Goal: Information Seeking & Learning: Check status

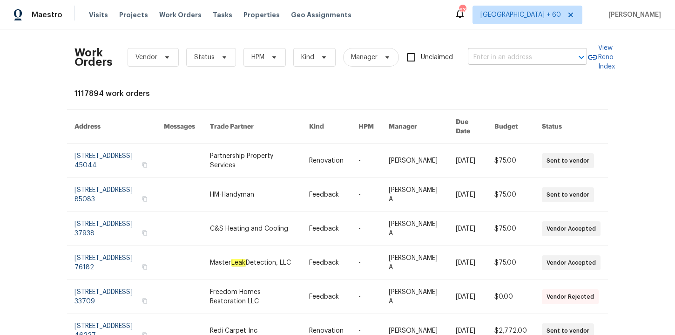
click at [506, 57] on input "text" at bounding box center [514, 57] width 93 height 14
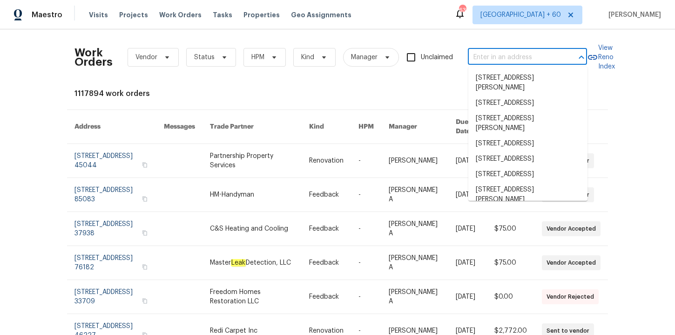
paste input "3519 Cast Palm Dr Buford, GA 30519"
type input "3519 Cast Palm Dr Buford, GA 30519"
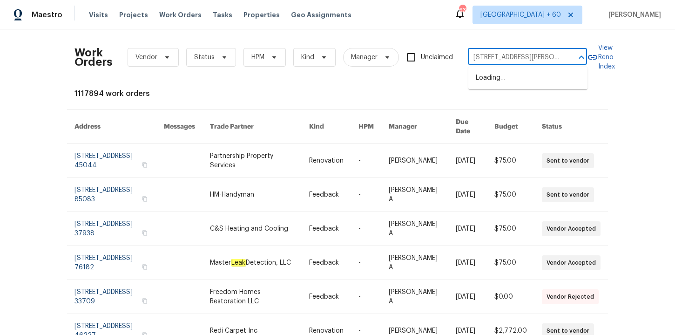
scroll to position [0, 23]
click at [511, 75] on li "3519 Cast Palm Dr, Buford, GA 30519" at bounding box center [527, 82] width 119 height 25
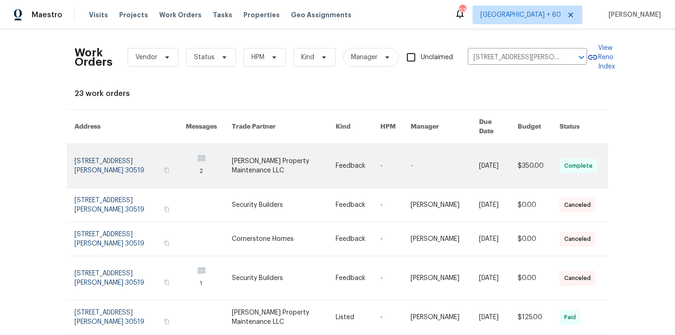
click at [106, 155] on link at bounding box center [129, 166] width 111 height 44
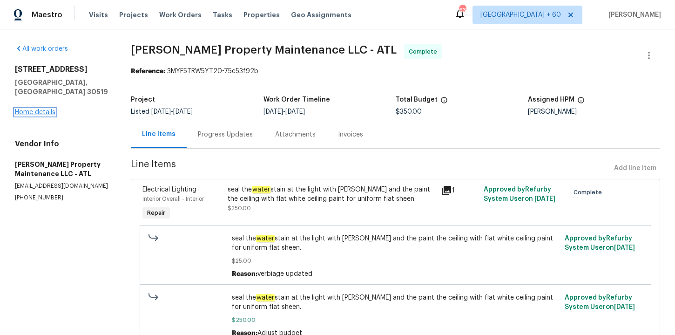
click at [49, 109] on link "Home details" at bounding box center [35, 112] width 40 height 7
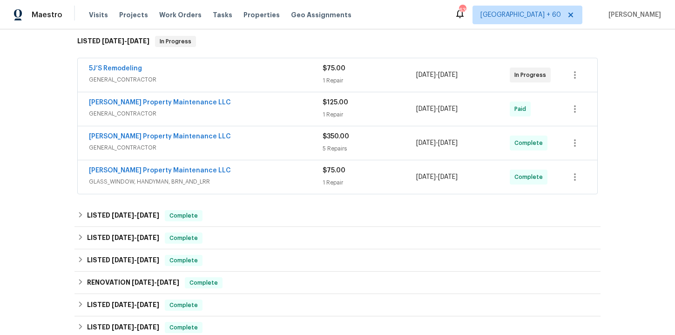
scroll to position [179, 0]
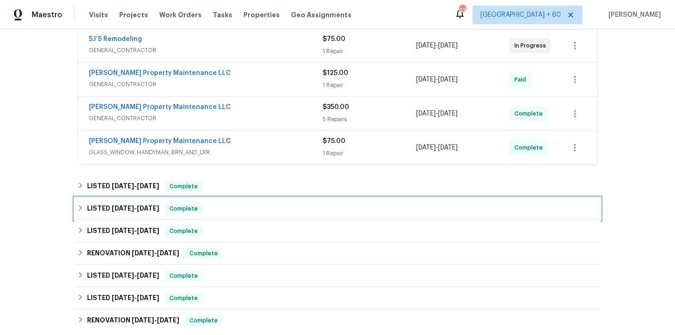
click at [232, 210] on div "LISTED 6/17/25 - 6/30/25 Complete" at bounding box center [337, 208] width 520 height 11
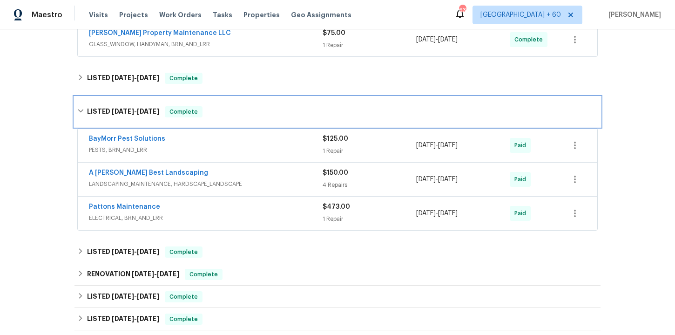
scroll to position [168, 0]
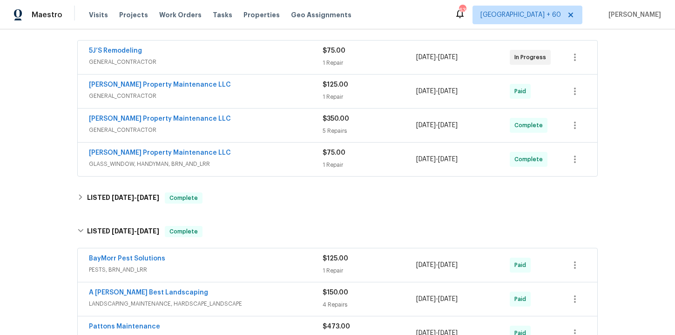
click at [261, 163] on span "GLASS_WINDOW, HANDYMAN, BRN_AND_LRR" at bounding box center [206, 163] width 234 height 9
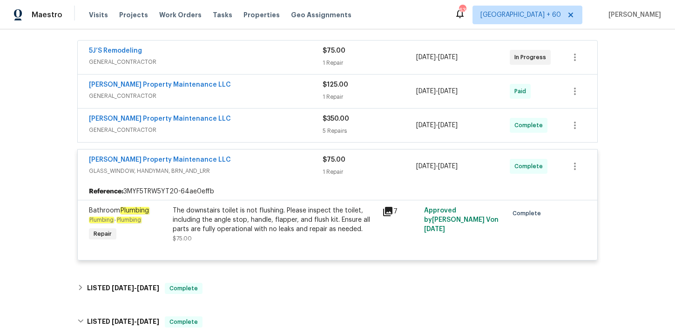
click at [250, 131] on span "GENERAL_CONTRACTOR" at bounding box center [206, 129] width 234 height 9
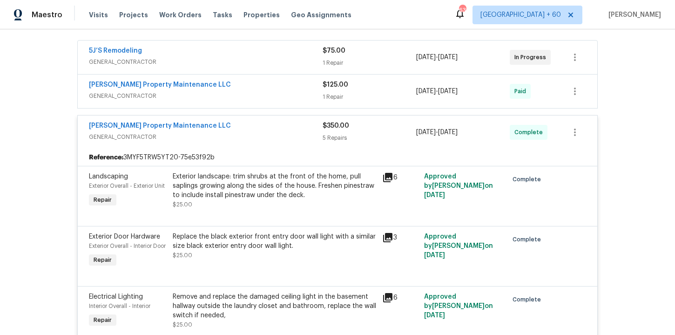
click at [240, 88] on div "Glen Property Maintenance LLC" at bounding box center [206, 85] width 234 height 11
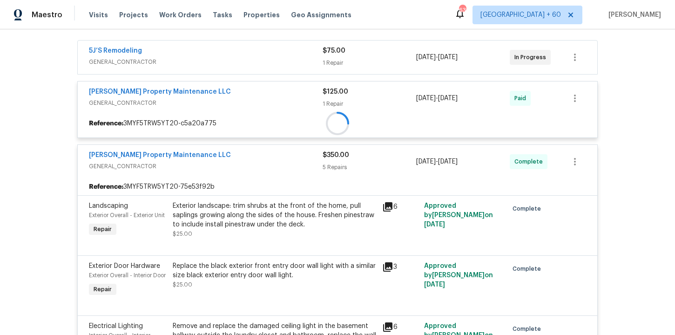
scroll to position [61, 0]
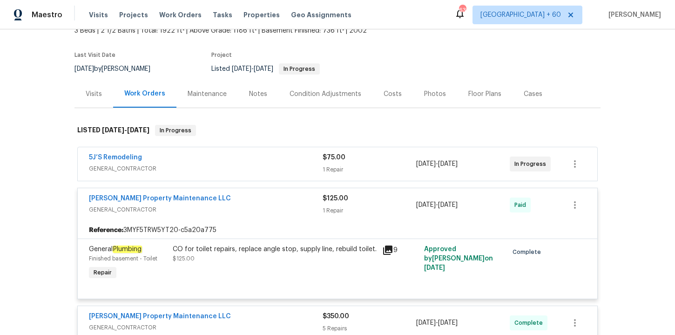
click at [270, 155] on div "5J’S Remodeling" at bounding box center [206, 158] width 234 height 11
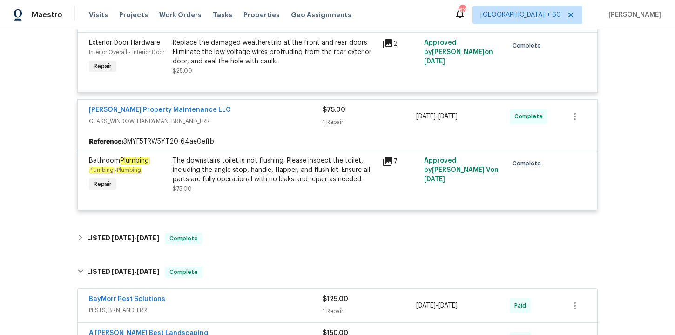
scroll to position [1023, 0]
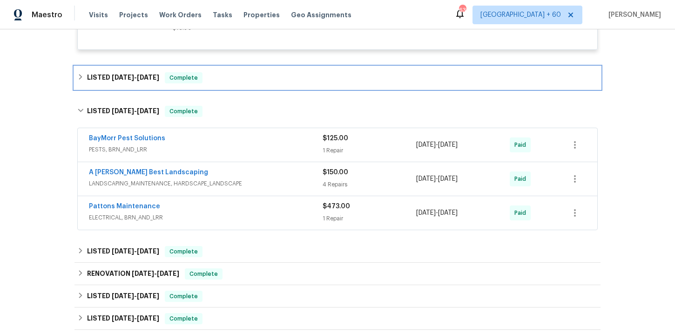
click at [229, 83] on div "LISTED 8/13/25 - 8/15/25 Complete" at bounding box center [337, 77] width 520 height 11
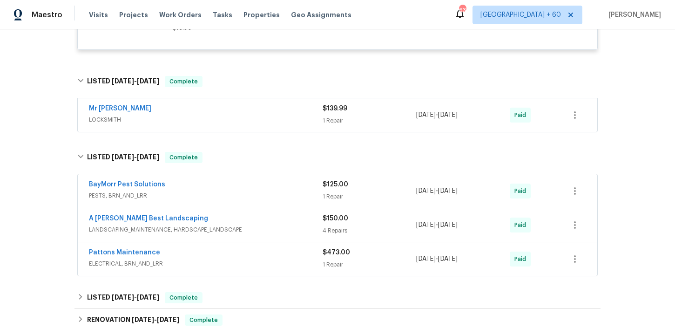
click at [246, 124] on span "LOCKSMITH" at bounding box center [206, 119] width 234 height 9
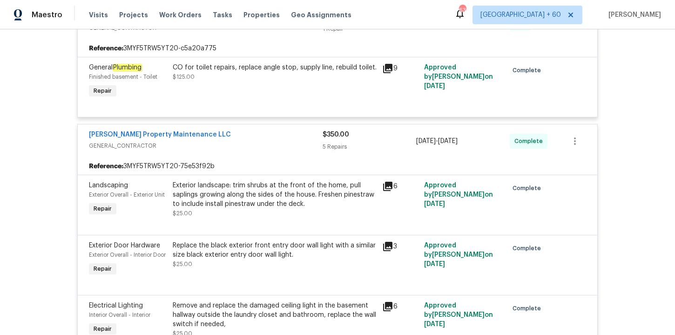
scroll to position [294, 0]
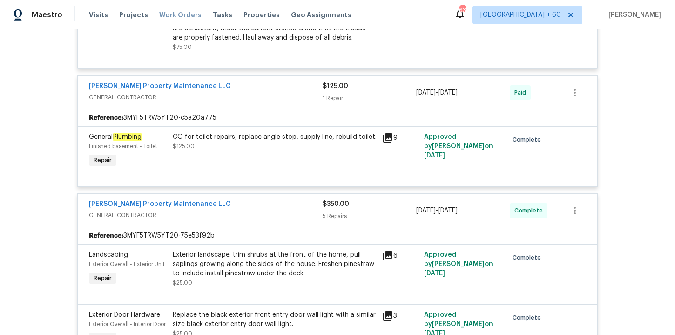
click at [171, 16] on span "Work Orders" at bounding box center [180, 14] width 42 height 9
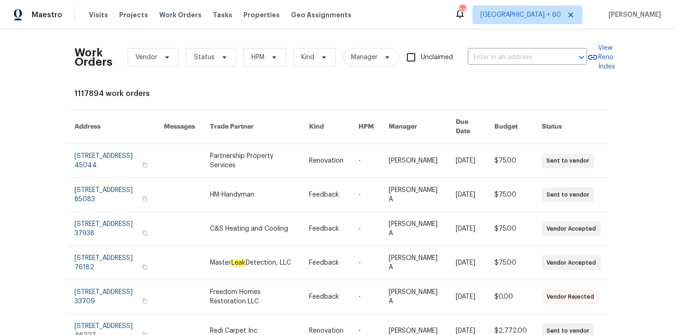
click at [489, 67] on div "Work Orders Vendor Status HPM Kind Manager Unclaimed ​" at bounding box center [330, 57] width 513 height 41
click at [490, 60] on input "text" at bounding box center [514, 57] width 93 height 14
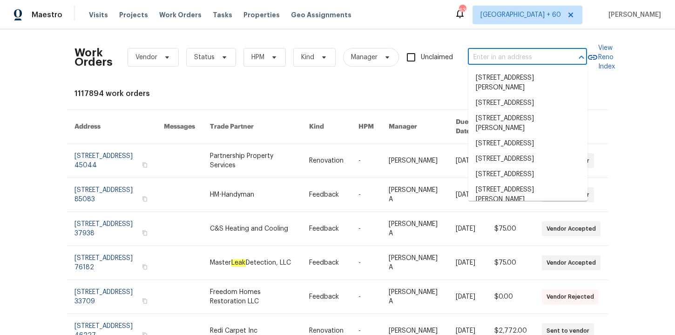
paste input "4753 Brenton Dr Fort Collins, CO 80524"
type input "4753 Brenton Dr Fort Collins, CO 80524"
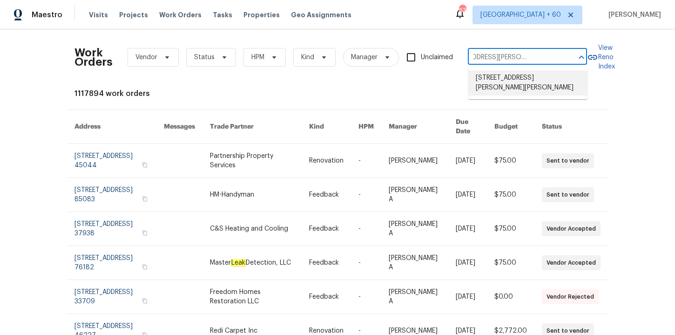
click at [503, 78] on li "4753 Brenton Dr, Fort Collins, CO 80524" at bounding box center [527, 82] width 119 height 25
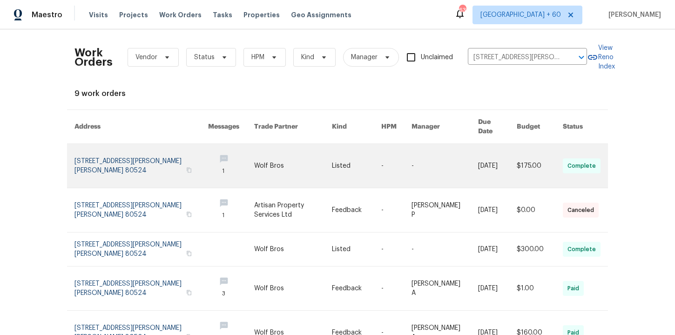
click at [129, 153] on link at bounding box center [141, 166] width 134 height 44
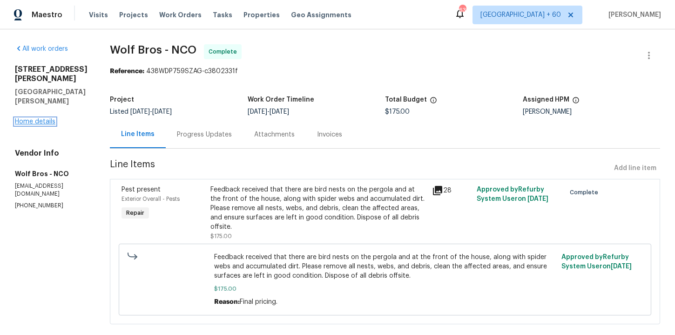
click at [42, 118] on link "Home details" at bounding box center [35, 121] width 40 height 7
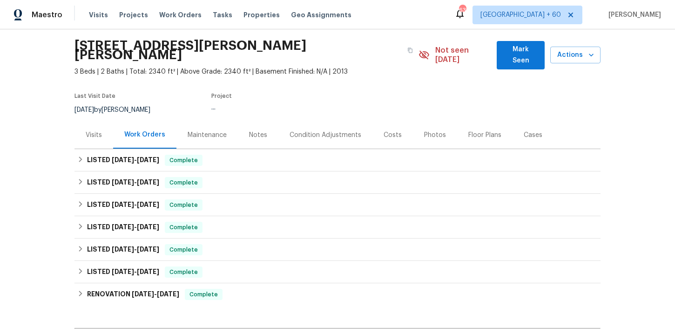
scroll to position [30, 0]
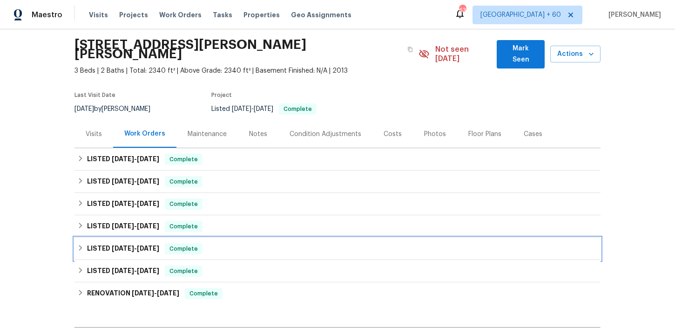
click at [257, 243] on div "LISTED 2/2/25 - 2/3/25 Complete" at bounding box center [337, 248] width 520 height 11
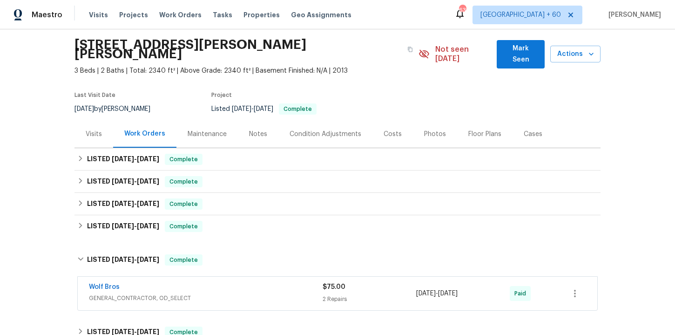
click at [272, 282] on div "Wolf Bros" at bounding box center [206, 287] width 234 height 11
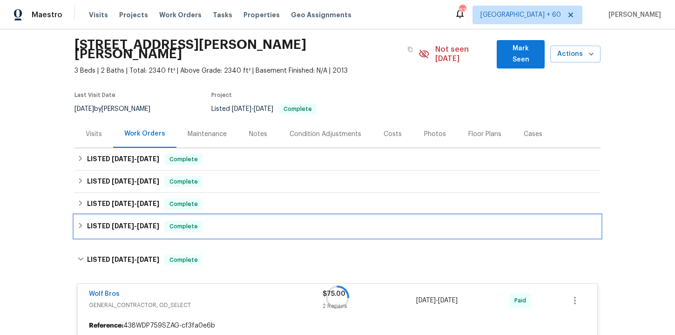
click at [251, 222] on div "LISTED 4/4/25 - 4/7/25 Complete" at bounding box center [337, 226] width 520 height 11
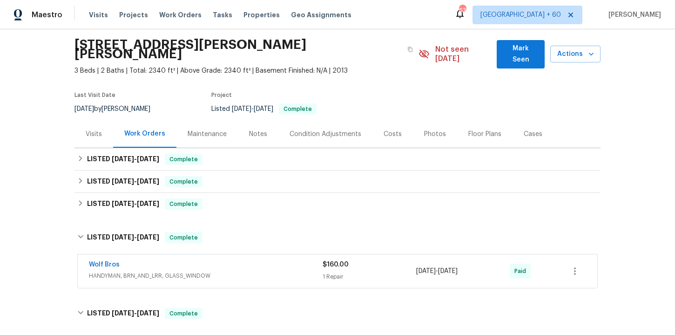
click at [261, 260] on div "Wolf Bros" at bounding box center [206, 265] width 234 height 11
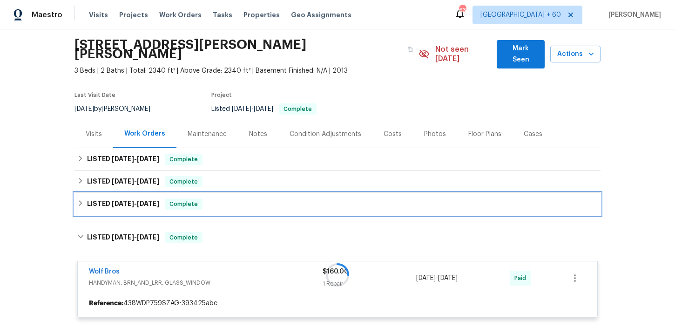
click at [239, 199] on div "LISTED 4/10/25 - 4/16/25 Complete" at bounding box center [337, 203] width 520 height 11
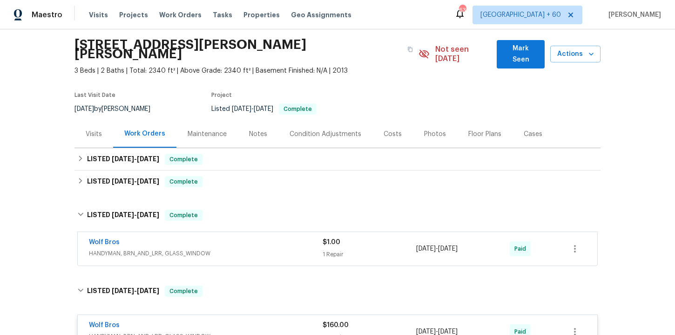
click at [259, 251] on div "Wolf Bros HANDYMAN, BRN_AND_LRR, GLASS_WINDOW $1.00 1 Repair 4/14/2025 - 4/16/2…" at bounding box center [337, 249] width 519 height 34
click at [256, 249] on span "HANDYMAN, BRN_AND_LRR, GLASS_WINDOW" at bounding box center [206, 253] width 234 height 9
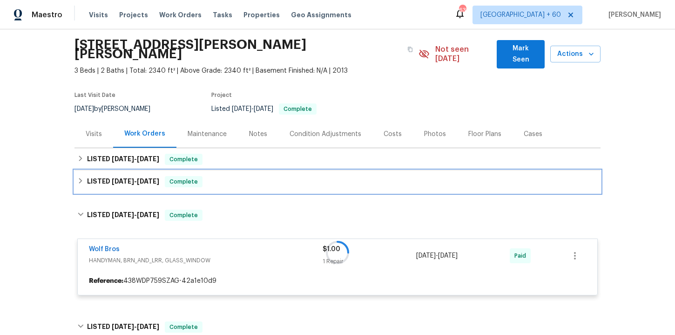
click at [241, 176] on div "LISTED 8/27/25 - 8/29/25 Complete" at bounding box center [337, 181] width 520 height 11
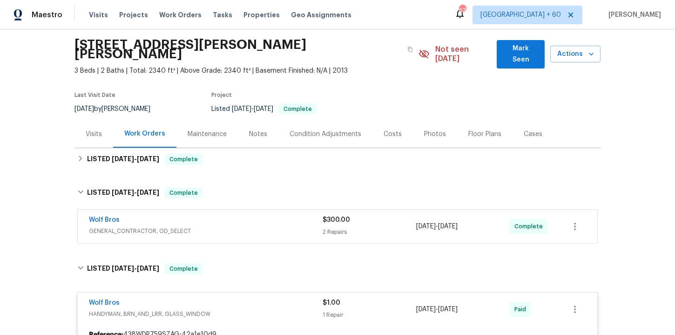
click at [255, 226] on span "GENERAL_CONTRACTOR, OD_SELECT" at bounding box center [206, 230] width 234 height 9
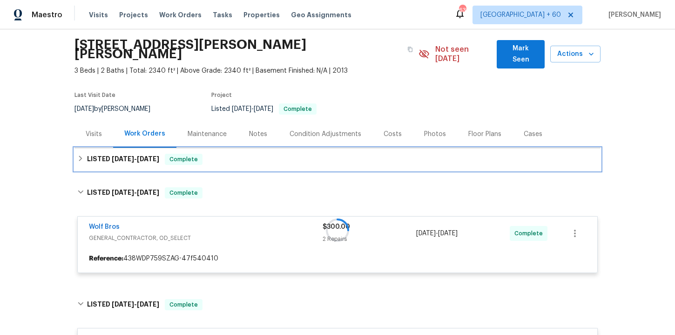
click at [231, 154] on div "LISTED 9/4/25 - 9/6/25 Complete" at bounding box center [337, 159] width 520 height 11
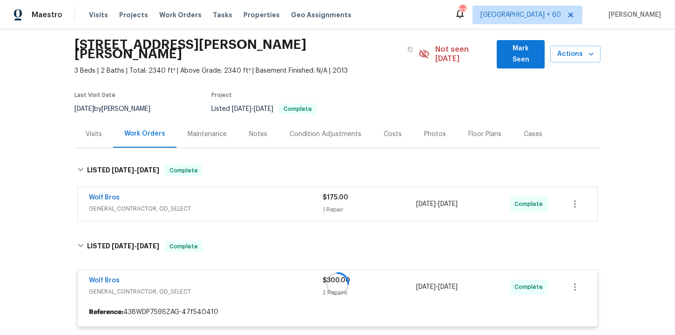
click at [247, 204] on span "GENERAL_CONTRACTOR, OD_SELECT" at bounding box center [206, 208] width 234 height 9
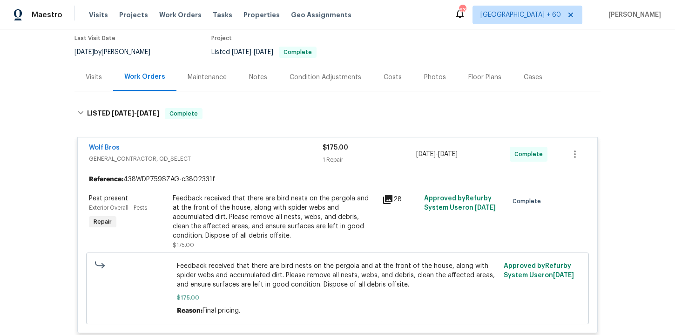
scroll to position [135, 0]
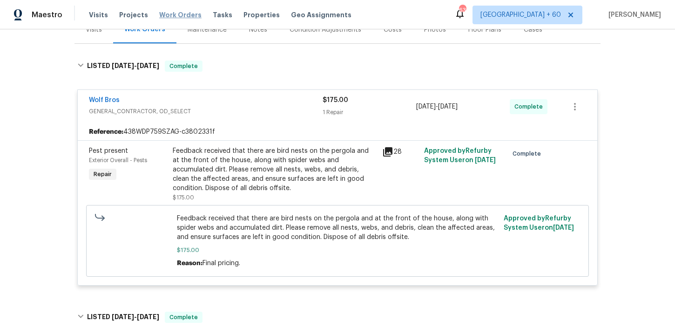
click at [188, 13] on span "Work Orders" at bounding box center [180, 14] width 42 height 9
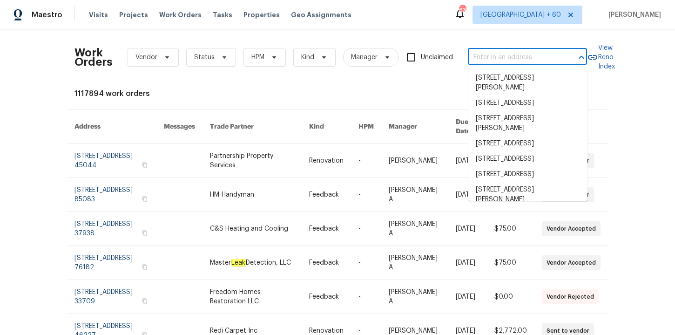
click at [496, 56] on input "text" at bounding box center [514, 57] width 93 height 14
paste input "6531 Arbor Gate Dr SW Mableton, GA 30126"
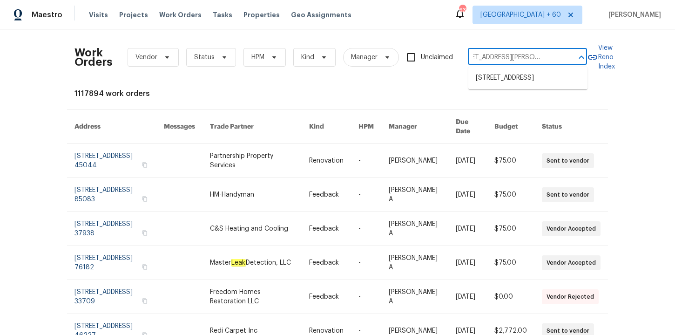
type input "6531 Arbor Gate Dr SW Mableton, GA 30126"
click at [444, 32] on div "Work Orders Vendor Status HPM Kind Manager Unclaimed ​ View Reno Index 1117894 …" at bounding box center [337, 181] width 675 height 305
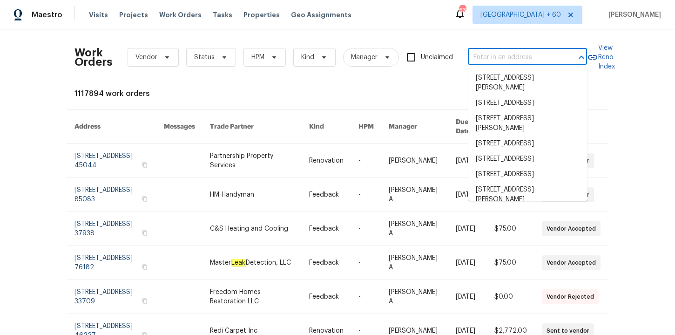
click at [483, 57] on input "text" at bounding box center [514, 57] width 93 height 14
paste input "6531 Arbor Gate Dr SW Mableton, GA 30126"
type input "6531 Arbor Gate Dr SW Mableton, GA 30126"
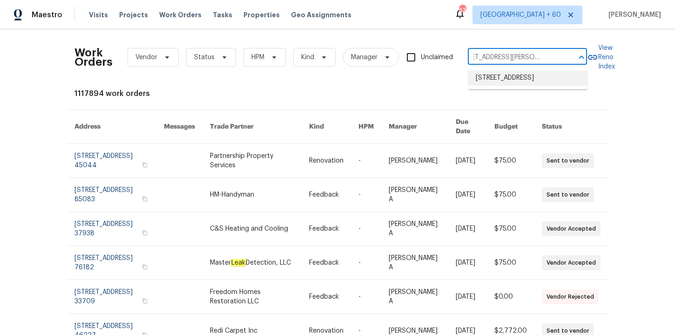
click at [501, 86] on li "6531 Arbor Gate Dr SW, Mableton, GA 30126" at bounding box center [527, 77] width 119 height 15
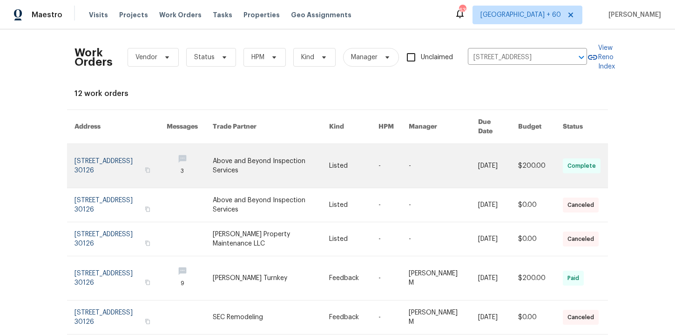
click at [121, 155] on link at bounding box center [120, 166] width 92 height 44
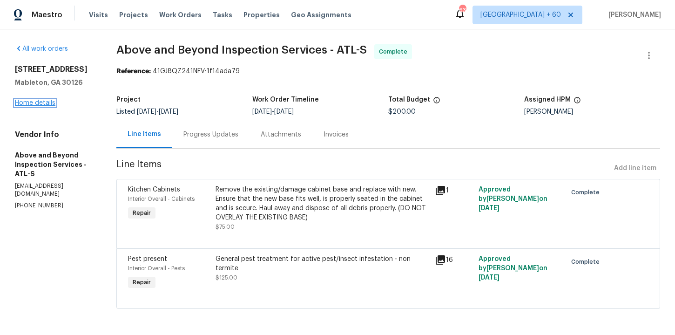
click at [42, 104] on link "Home details" at bounding box center [35, 103] width 40 height 7
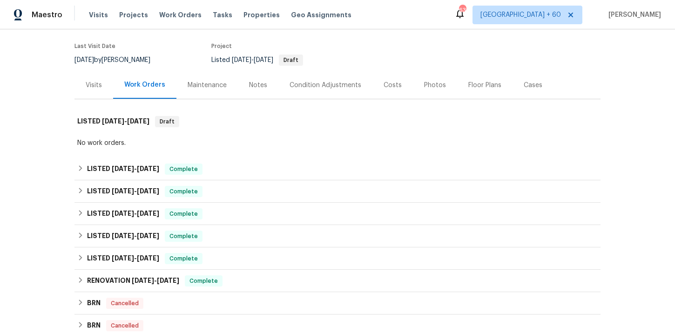
scroll to position [95, 0]
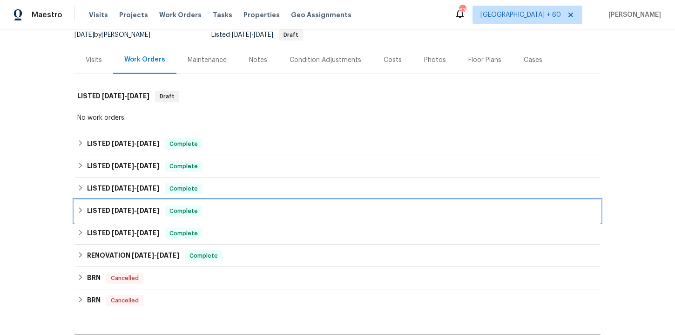
click at [231, 212] on div "LISTED 12/30/24 - 12/31/24 Complete" at bounding box center [337, 210] width 520 height 11
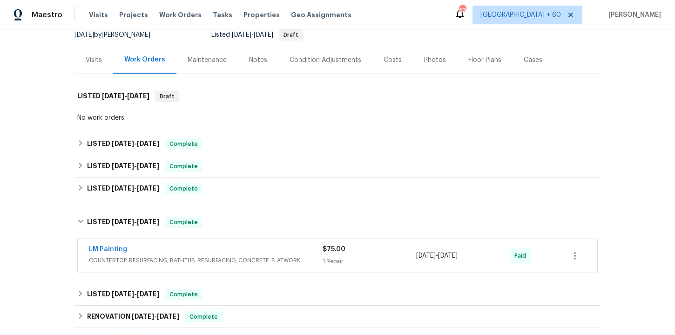
click at [243, 254] on div "LM Painting" at bounding box center [206, 249] width 234 height 11
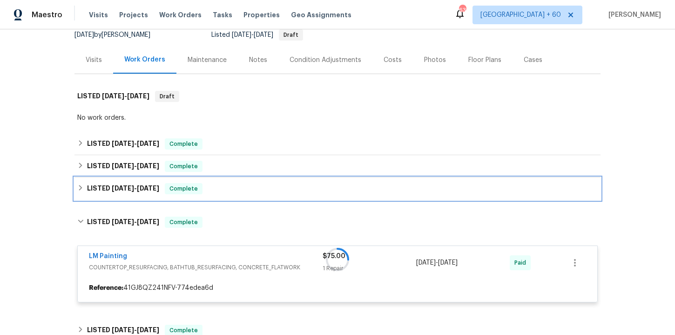
click at [234, 191] on div "LISTED 3/19/25 - 3/24/25 Complete" at bounding box center [337, 188] width 520 height 11
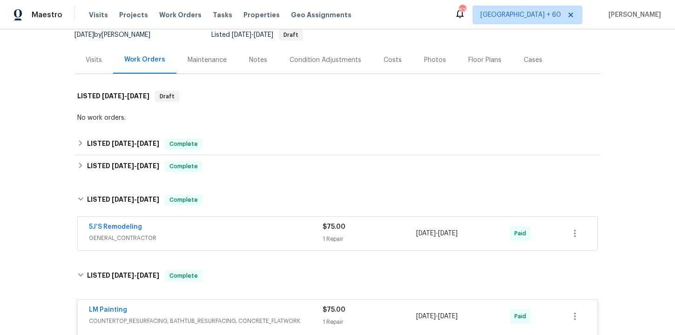
click at [246, 230] on div "5J’S Remodeling" at bounding box center [206, 227] width 234 height 11
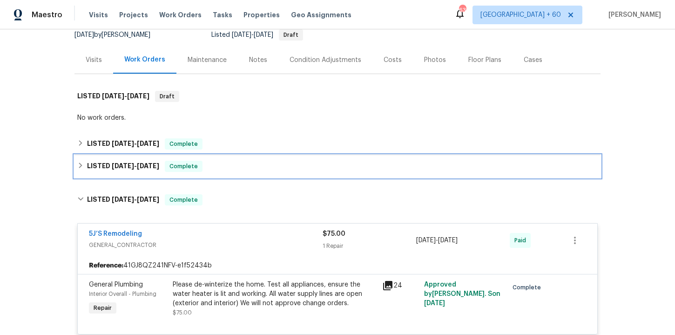
click at [233, 172] on div "LISTED 5/31/25 - 6/6/25 Complete" at bounding box center [337, 166] width 526 height 22
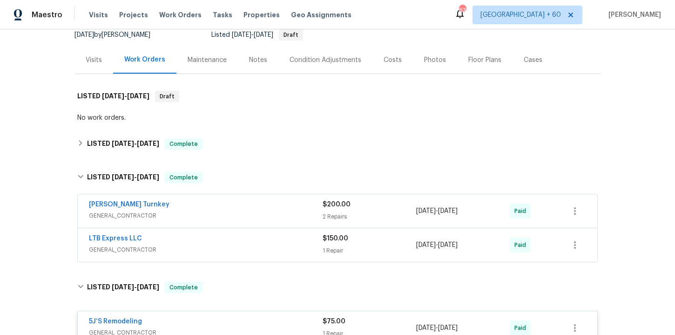
click at [244, 250] on span "GENERAL_CONTRACTOR" at bounding box center [206, 249] width 234 height 9
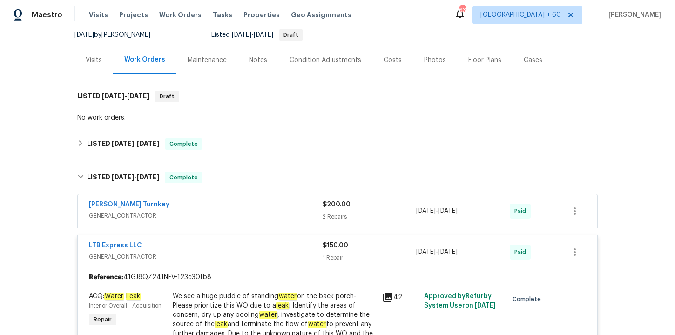
click at [231, 213] on span "GENERAL_CONTRACTOR" at bounding box center [206, 215] width 234 height 9
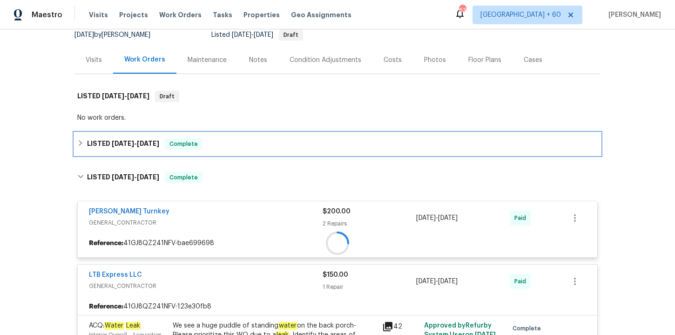
click at [231, 152] on div "LISTED 8/14/25 - 8/18/25 Complete" at bounding box center [337, 144] width 526 height 22
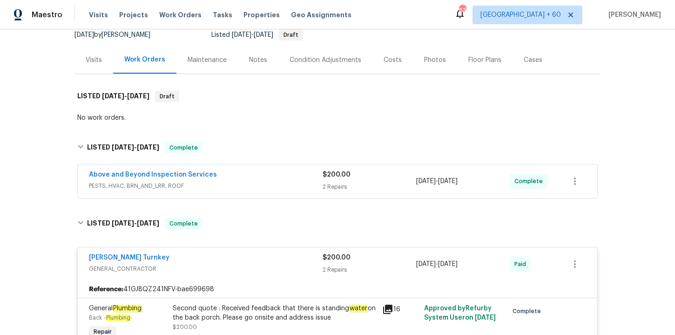
click at [240, 191] on div "Above and Beyond Inspection Services PESTS, HVAC, BRN_AND_LRR, ROOF" at bounding box center [206, 181] width 234 height 22
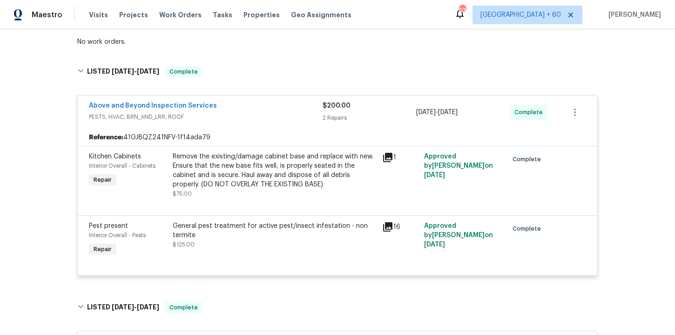
scroll to position [178, 0]
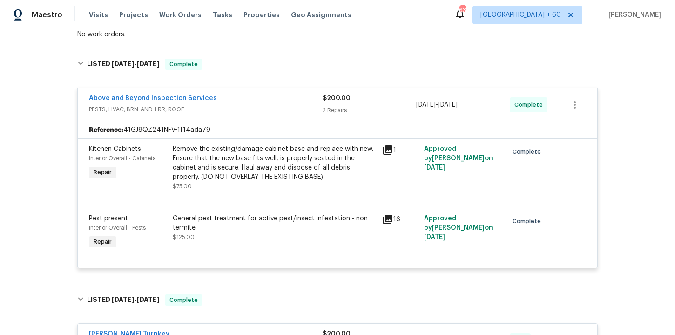
click at [292, 234] on div "General pest treatment for active pest/insect infestation - non termite $125.00" at bounding box center [275, 228] width 204 height 28
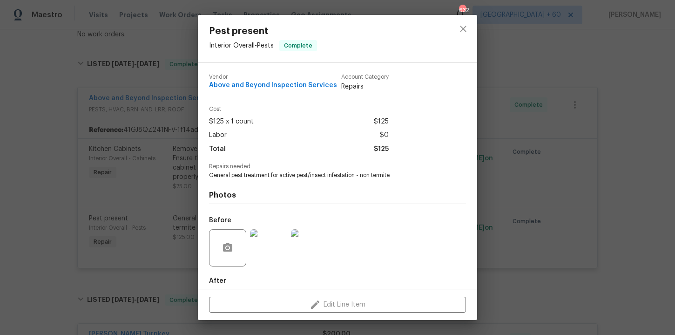
click at [280, 87] on span "Above and Beyond Inspection Services" at bounding box center [273, 85] width 128 height 7
copy span "Above and Beyond Inspection Services"
click at [278, 180] on div "Photos Before After +10" at bounding box center [337, 255] width 257 height 153
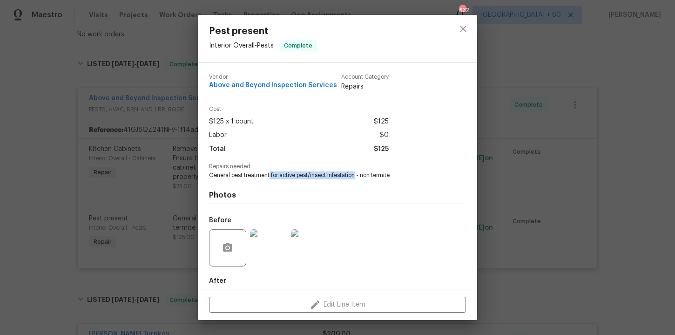
drag, startPoint x: 270, startPoint y: 174, endPoint x: 355, endPoint y: 177, distance: 84.8
click at [355, 177] on span "General pest treatment for active pest/insect infestation - non termite" at bounding box center [324, 175] width 231 height 8
copy span "for active pest/insect infestation"
click at [271, 89] on div "Vendor Above and Beyond Inspection Services" at bounding box center [273, 82] width 128 height 17
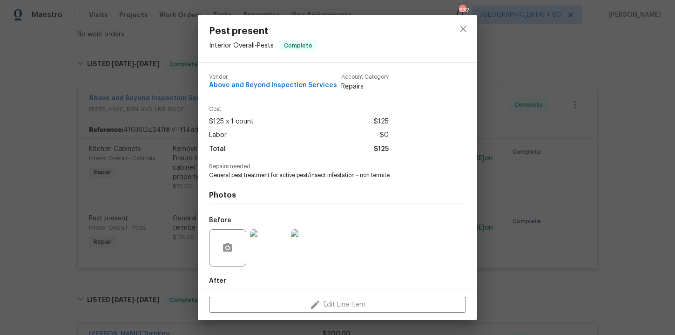
click at [271, 94] on div "Vendor Above and Beyond Inspection Services Account Category Repairs" at bounding box center [337, 87] width 257 height 40
click at [271, 89] on div "Vendor Above and Beyond Inspection Services" at bounding box center [273, 82] width 128 height 17
click at [271, 84] on span "Above and Beyond Inspection Services" at bounding box center [273, 85] width 128 height 7
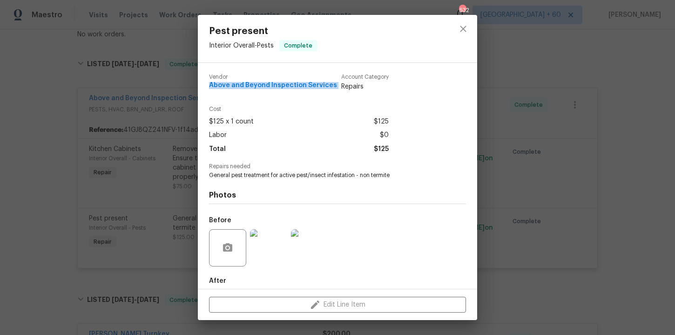
click at [271, 84] on span "Above and Beyond Inspection Services" at bounding box center [273, 85] width 128 height 7
copy span "Above and Beyond Inspection Services"
click at [79, 101] on div "Pest present Interior Overall - Pests Complete Vendor Above and Beyond Inspecti…" at bounding box center [337, 167] width 675 height 335
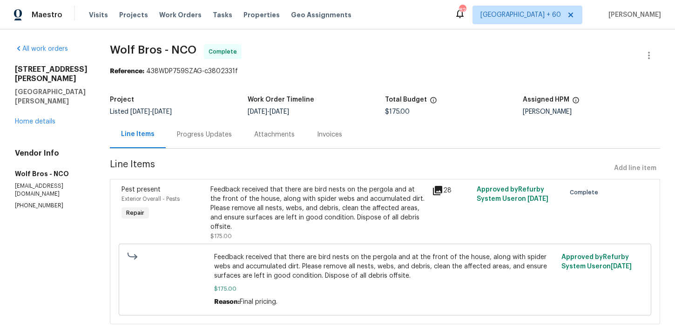
click at [204, 132] on div "Progress Updates" at bounding box center [204, 134] width 55 height 9
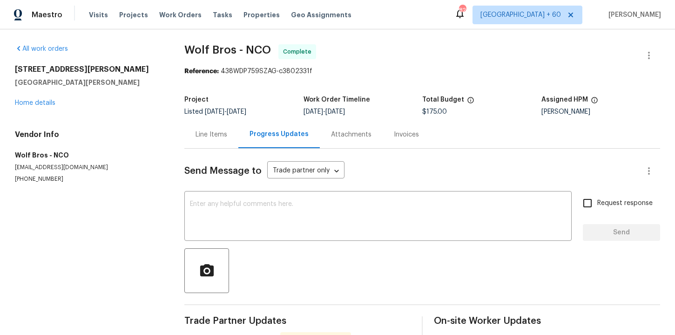
click at [221, 130] on div "Line Items" at bounding box center [212, 134] width 32 height 9
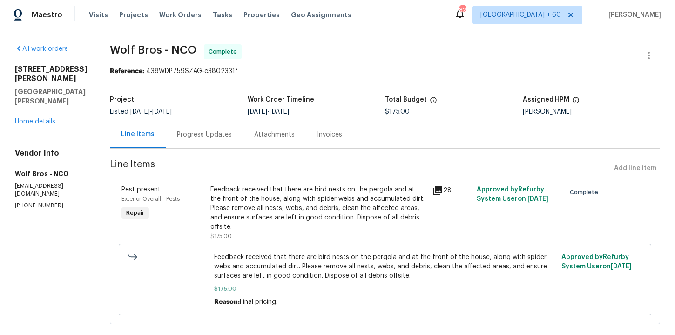
click at [381, 213] on div "Feedback received that there are bird nests on the pergola and at the front of …" at bounding box center [318, 208] width 216 height 47
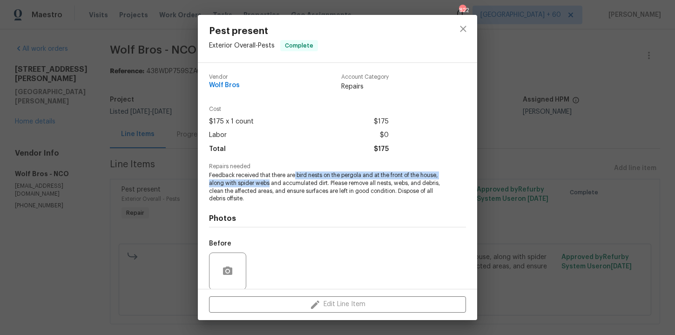
drag, startPoint x: 295, startPoint y: 175, endPoint x: 269, endPoint y: 185, distance: 28.1
click at [268, 184] on span "Feedback received that there are bird nests on the pergola and at the front of …" at bounding box center [324, 186] width 231 height 31
copy span "bird nests on the pergola and at the front of the house, along with spider webs"
click at [232, 86] on span "Wolf Bros" at bounding box center [224, 85] width 31 height 7
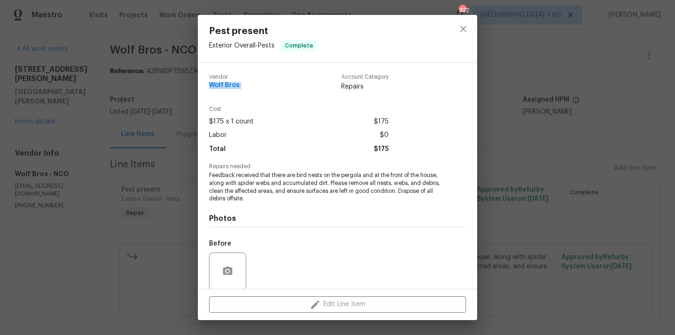
click at [232, 86] on span "Wolf Bros" at bounding box center [224, 85] width 31 height 7
copy span "Wolf Bros"
click at [142, 287] on div "Pest present Exterior Overall - Pests Complete Vendor Wolf Bros Account Categor…" at bounding box center [337, 167] width 675 height 335
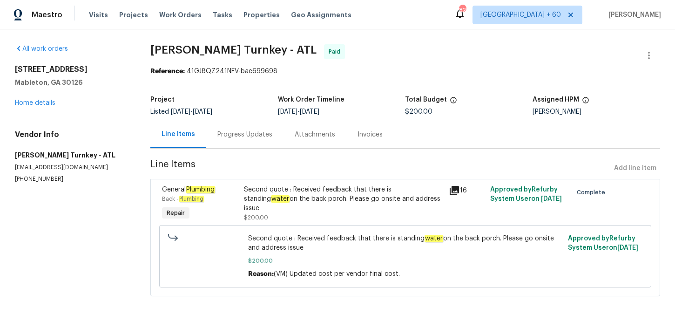
click at [250, 133] on div "Progress Updates" at bounding box center [244, 134] width 55 height 9
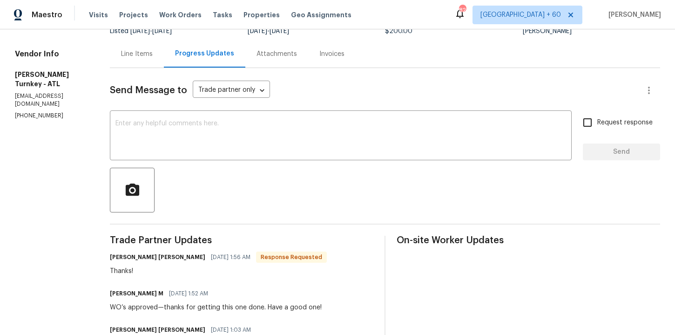
scroll to position [78, 0]
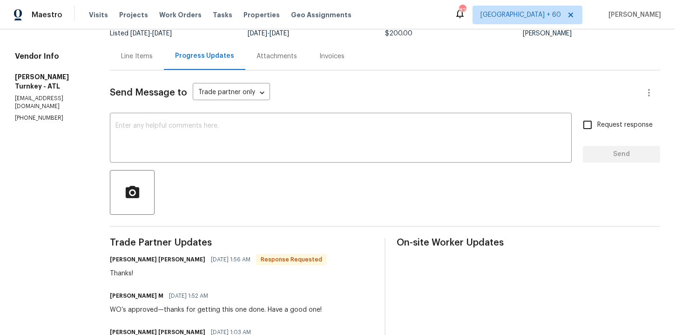
click at [141, 52] on div "Line Items" at bounding box center [137, 56] width 32 height 9
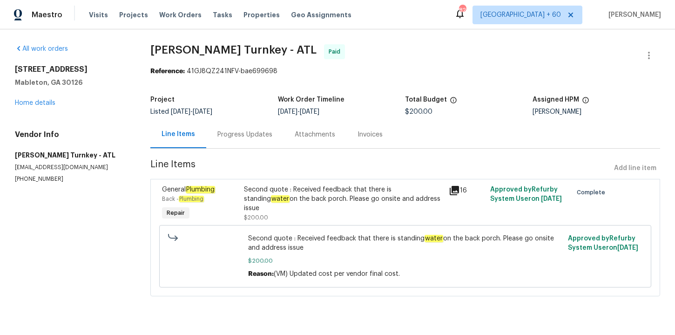
click at [357, 135] on div "Invoices" at bounding box center [369, 134] width 25 height 9
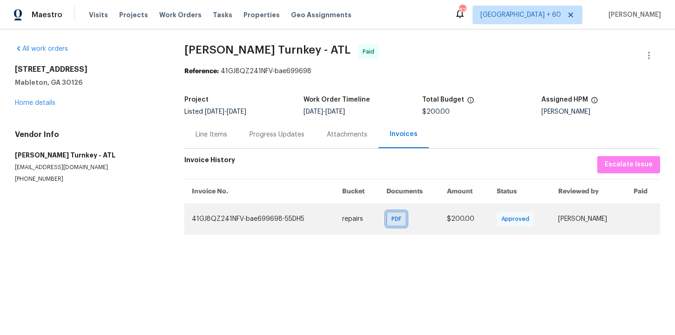
click at [386, 223] on div "PDF" at bounding box center [396, 218] width 20 height 15
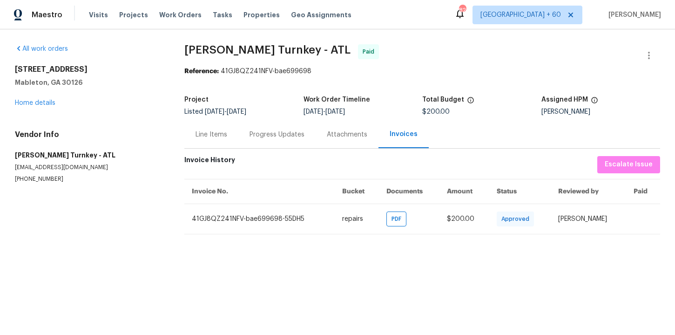
click at [215, 138] on div "Line Items" at bounding box center [212, 134] width 32 height 9
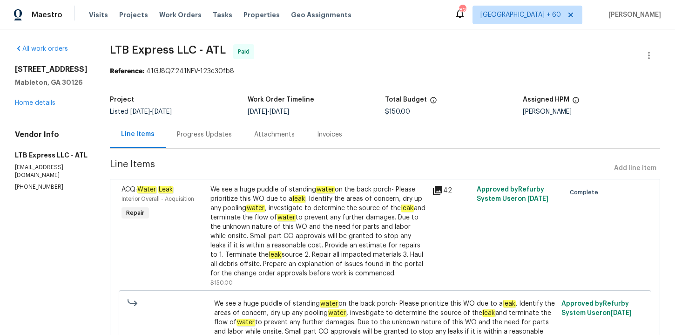
click at [204, 141] on div "Progress Updates" at bounding box center [204, 134] width 77 height 27
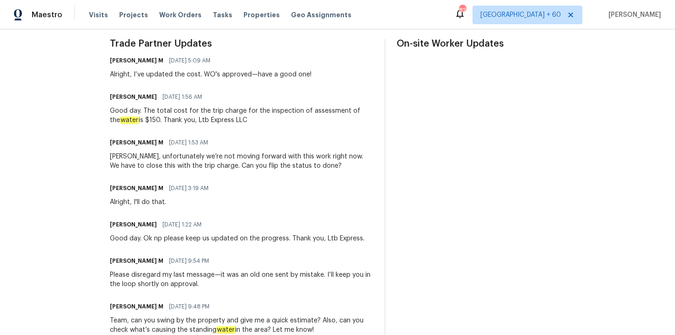
scroll to position [251, 0]
